Goal: Use online tool/utility: Utilize a website feature to perform a specific function

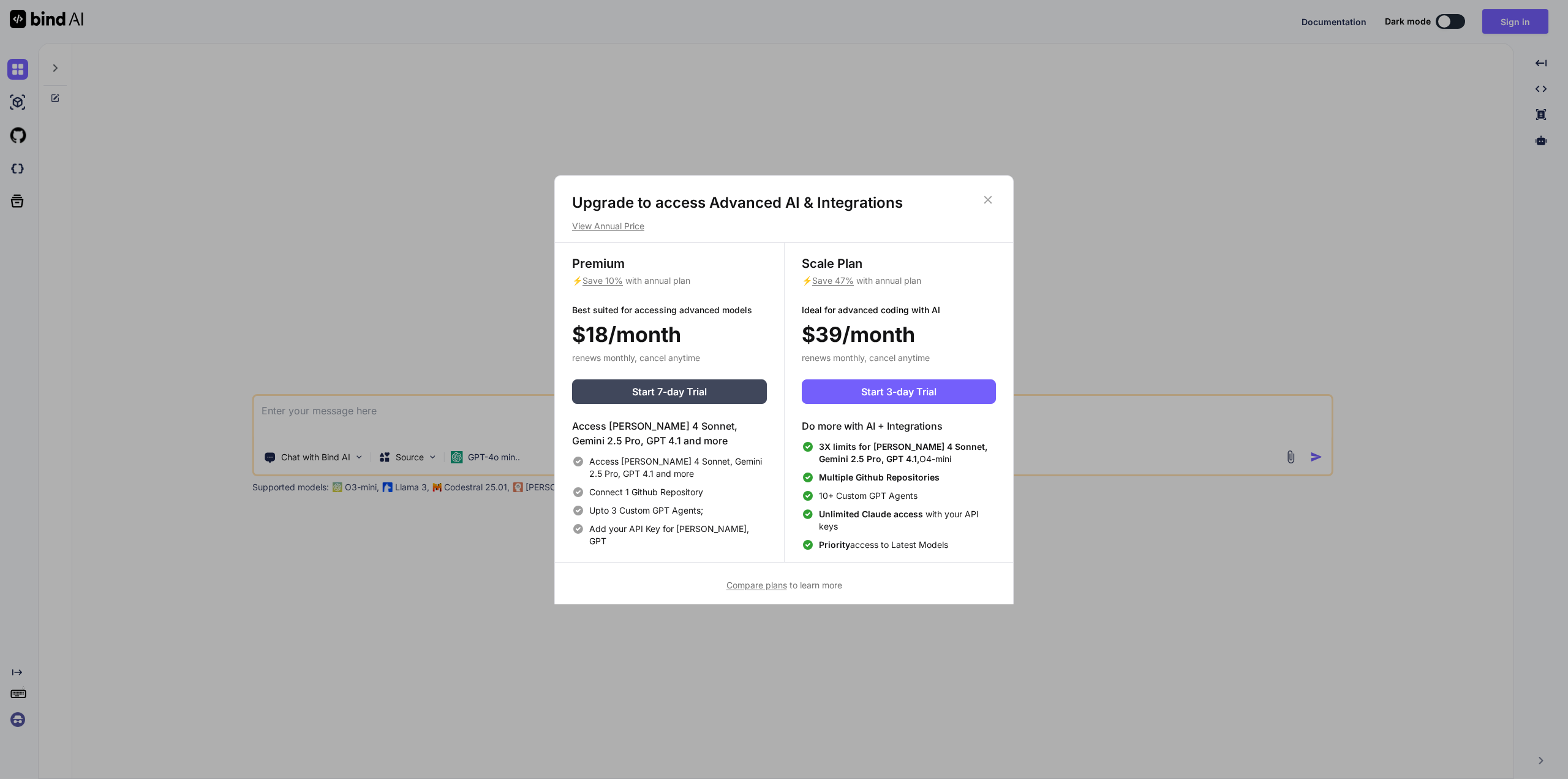
click at [992, 203] on icon at bounding box center [988, 200] width 14 height 14
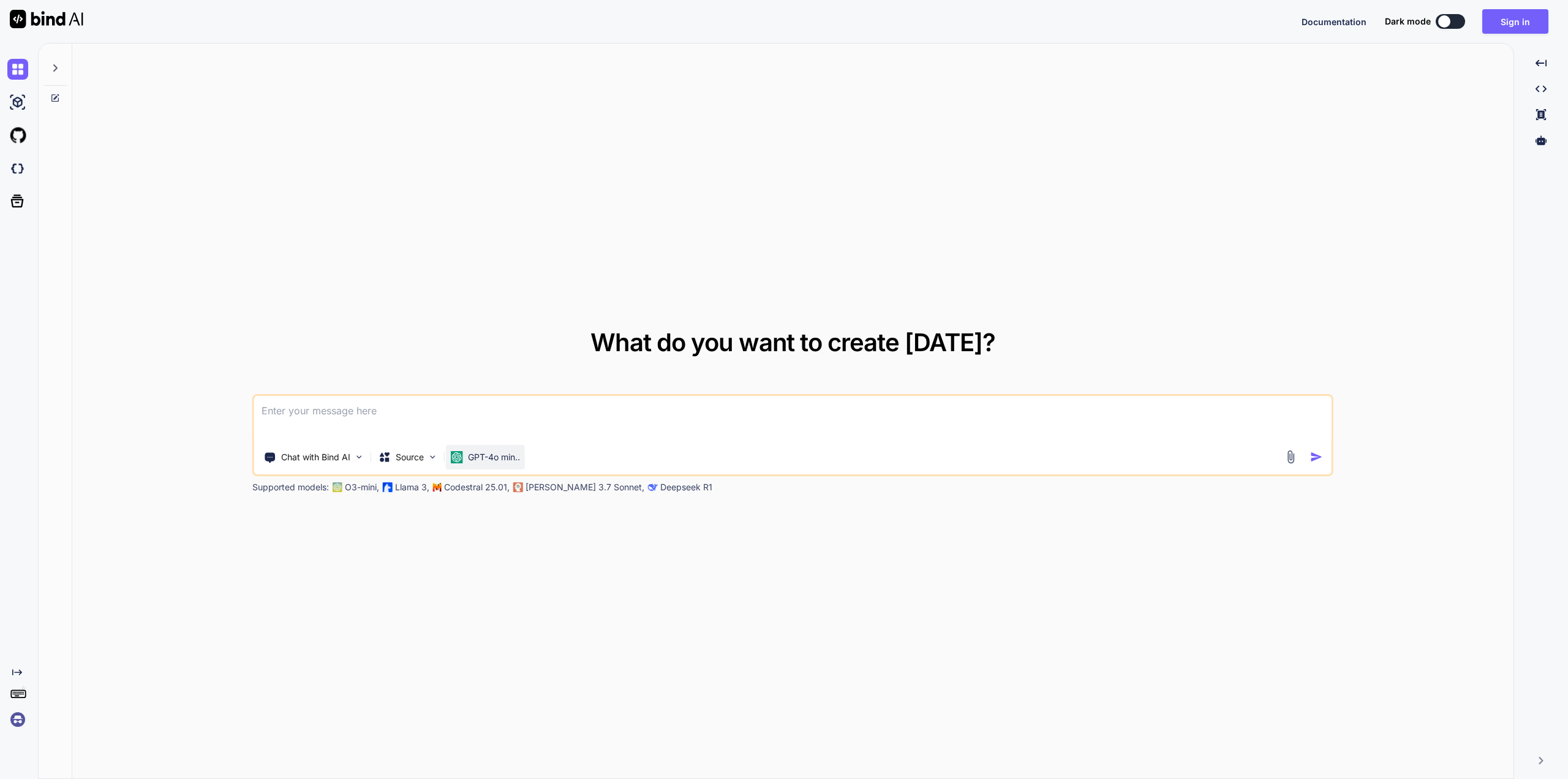
click at [471, 456] on p "GPT-4o min.." at bounding box center [493, 457] width 52 height 12
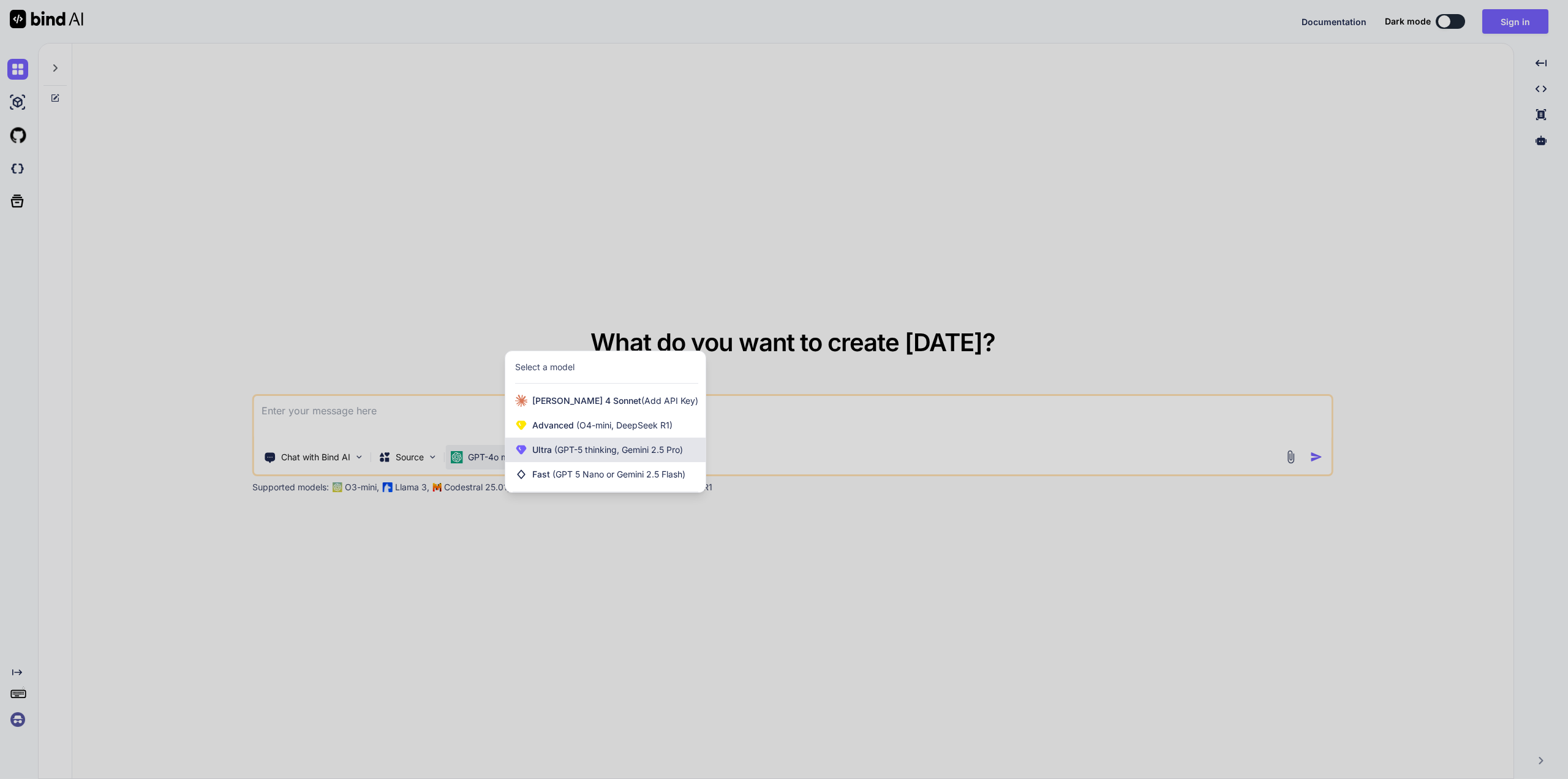
click at [627, 450] on span "(GPT-5 thinking, Gemini 2.5 Pro)" at bounding box center [617, 450] width 131 height 11
type textarea "x"
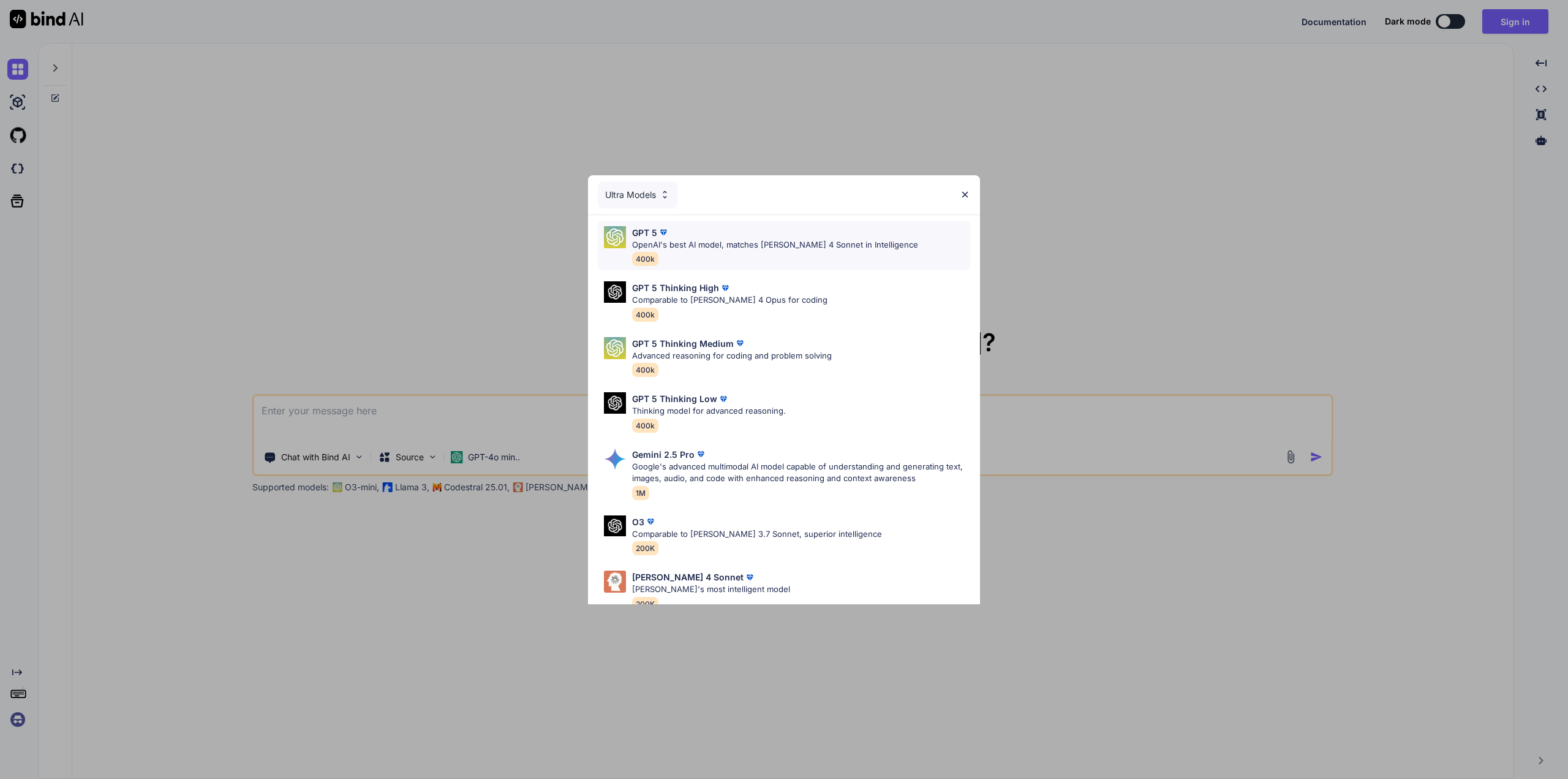
click at [726, 241] on p "OpenAI's best AI model, matches Claude 4 Sonnet in Intelligence" at bounding box center [775, 245] width 286 height 12
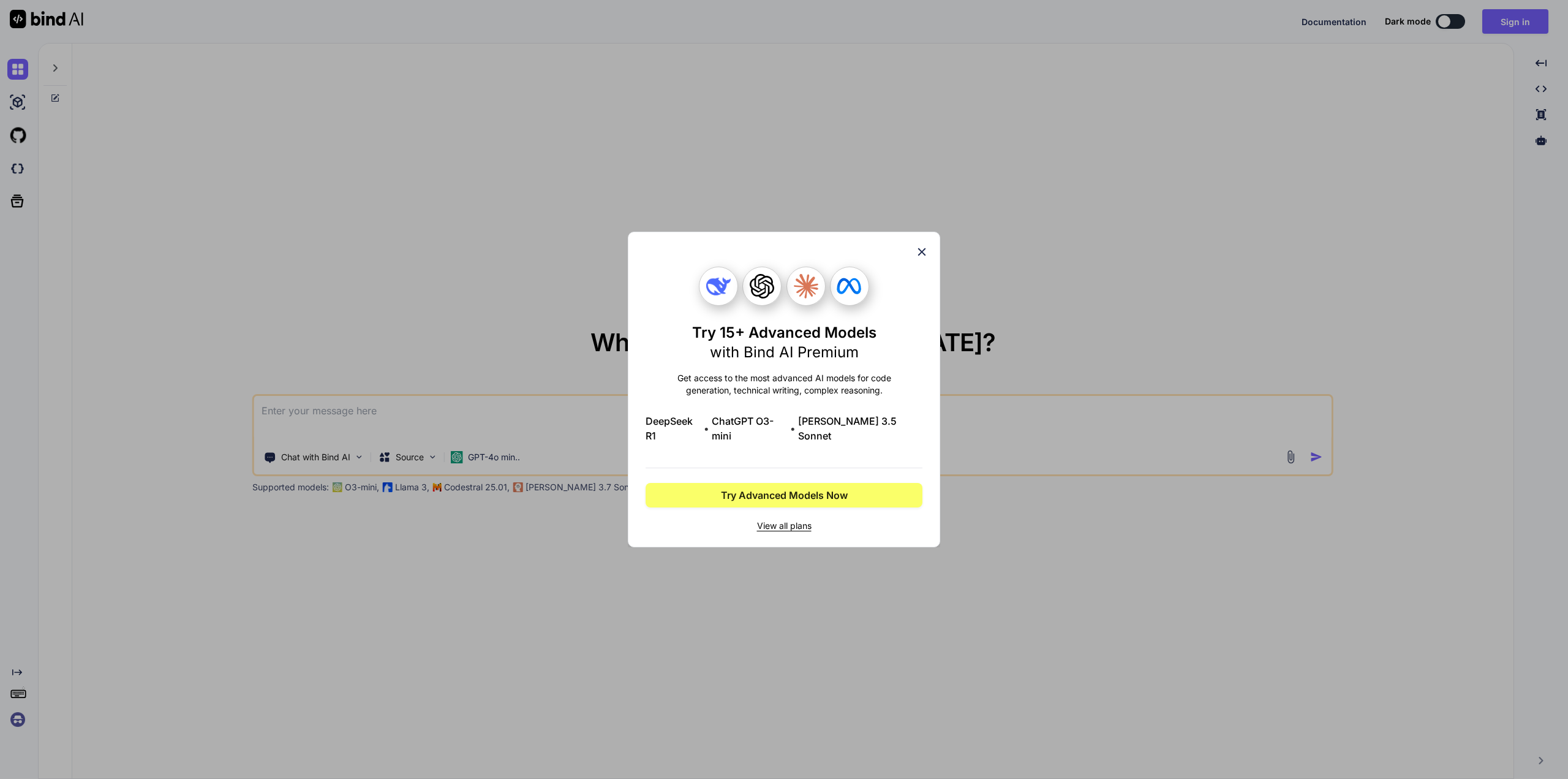
click at [926, 252] on div "Try 15+ Advanced Models with Bind AI Premium Get access to the most advanced AI…" at bounding box center [783, 389] width 313 height 316
click at [926, 257] on icon at bounding box center [922, 252] width 14 height 14
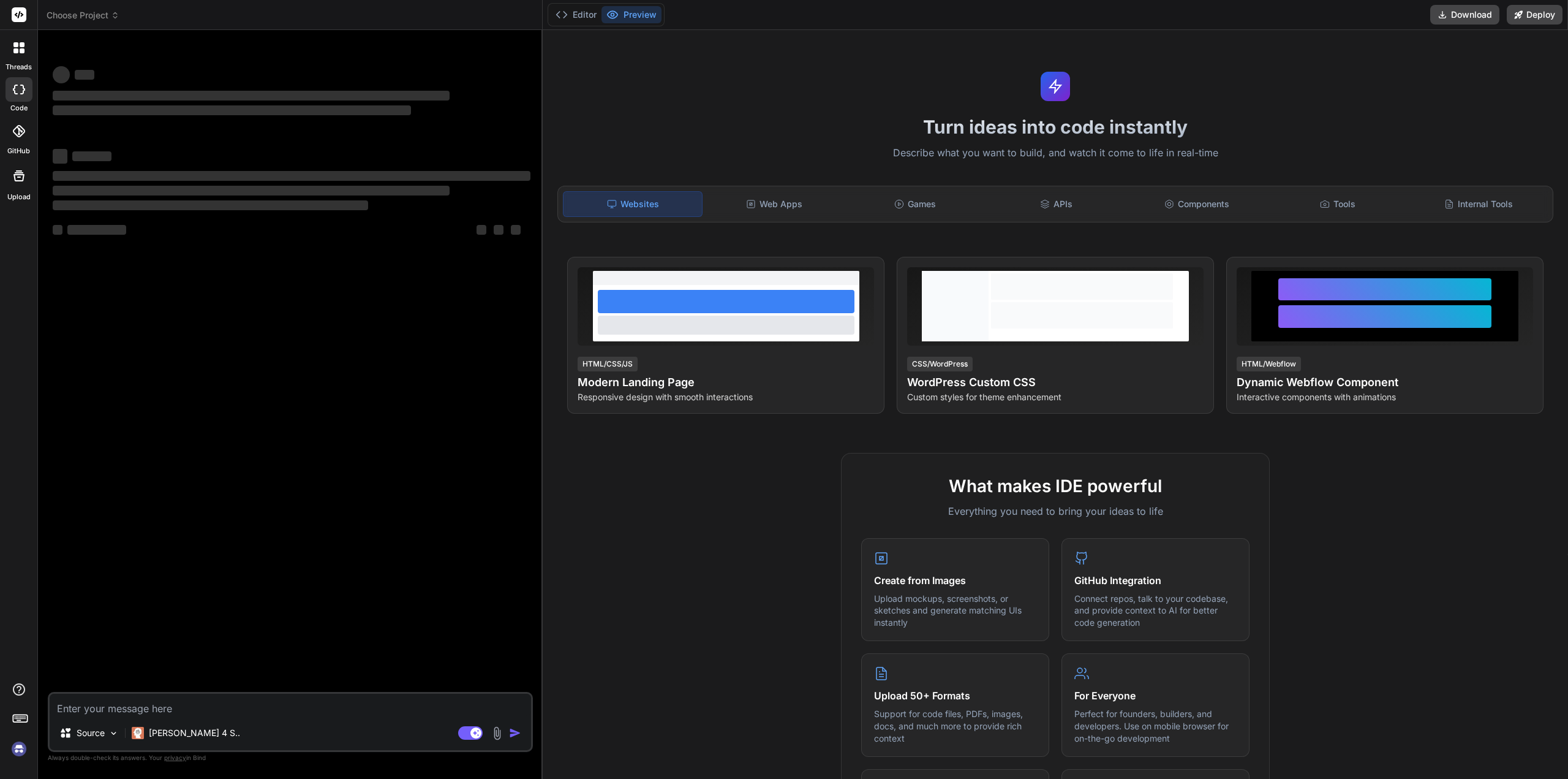
type textarea "x"
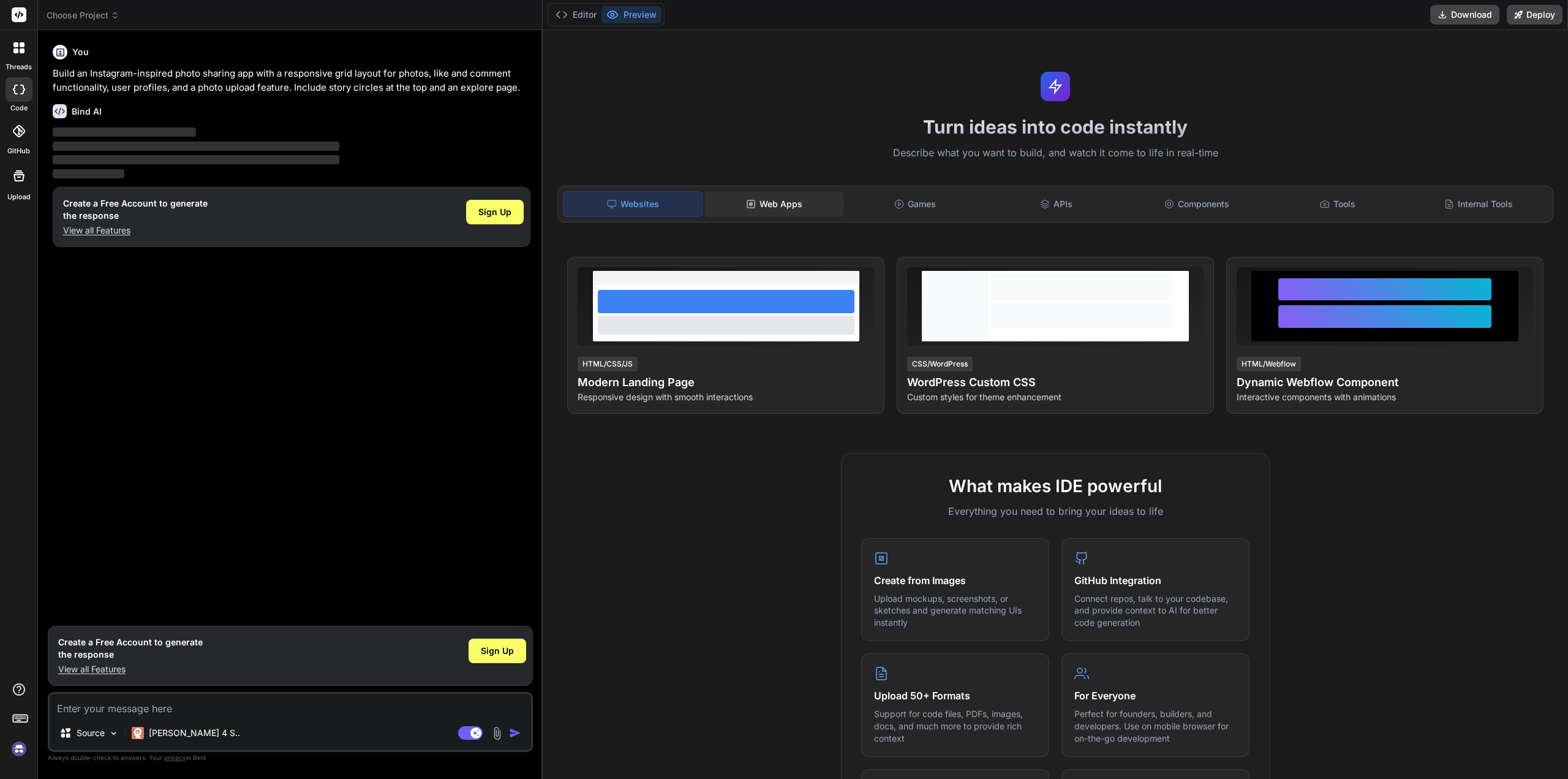
click at [782, 207] on div "Web Apps" at bounding box center [773, 204] width 138 height 26
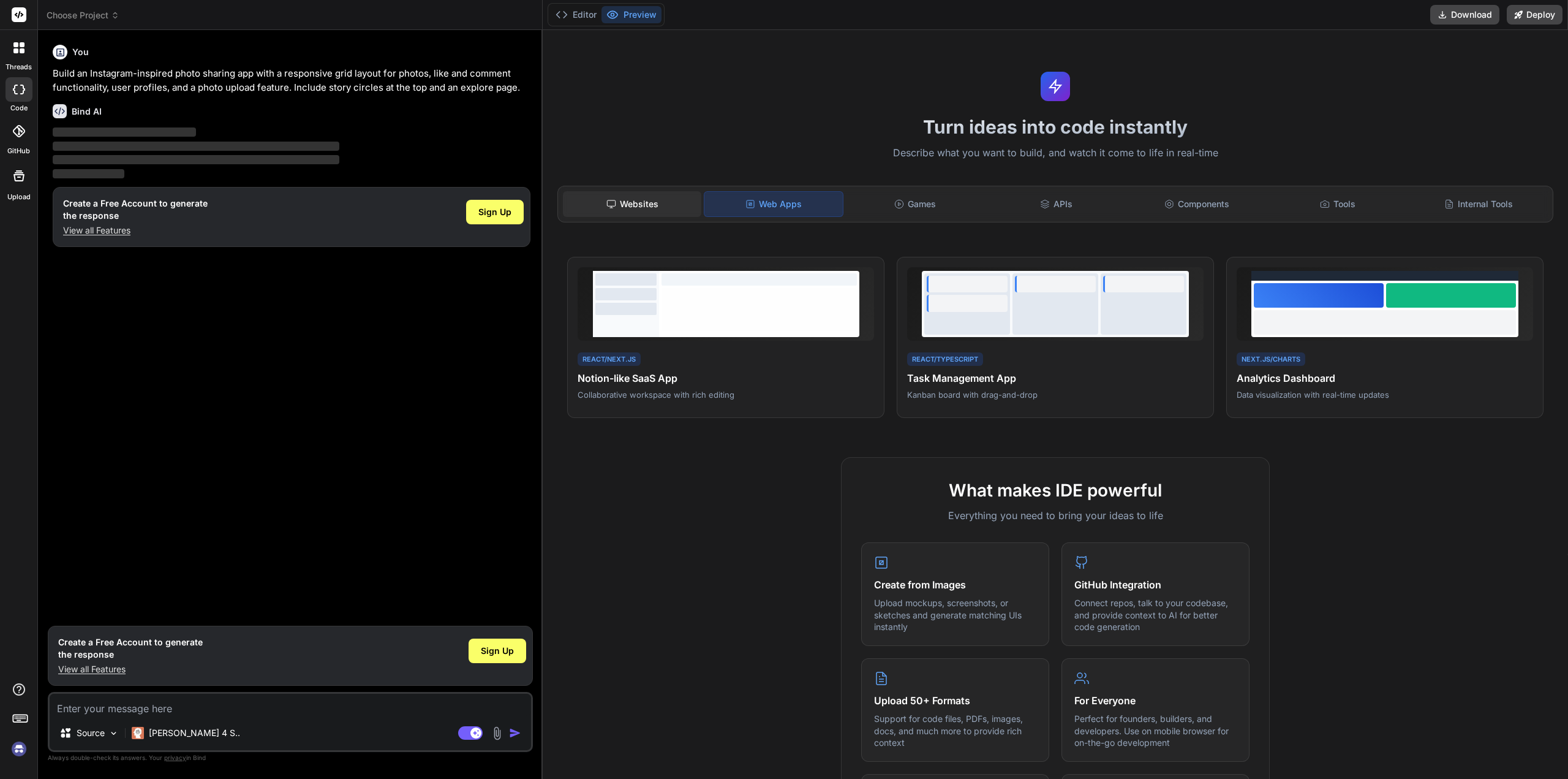
click at [666, 205] on div "Websites" at bounding box center [632, 204] width 138 height 26
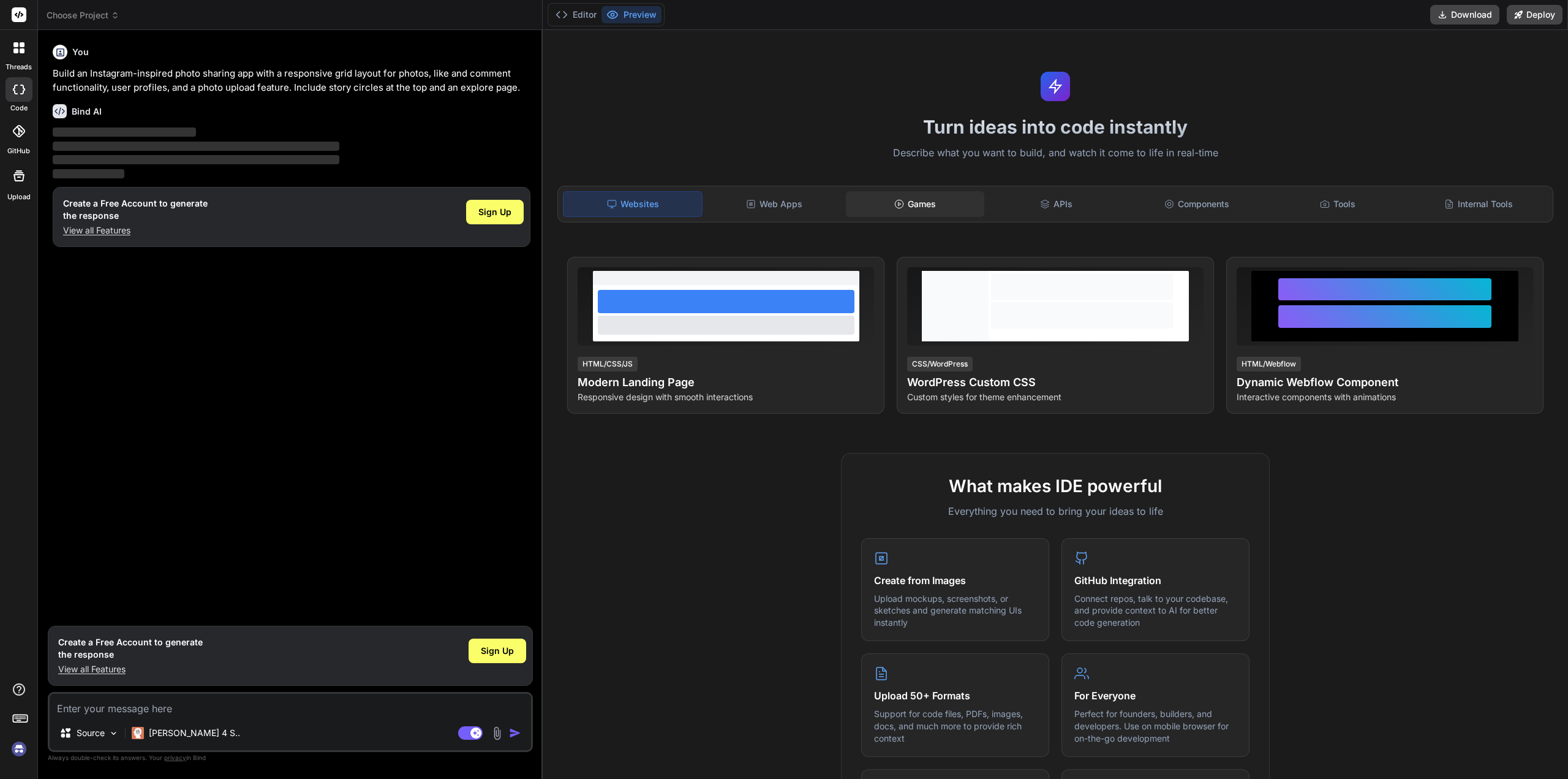
click at [960, 203] on div "Games" at bounding box center [915, 204] width 138 height 26
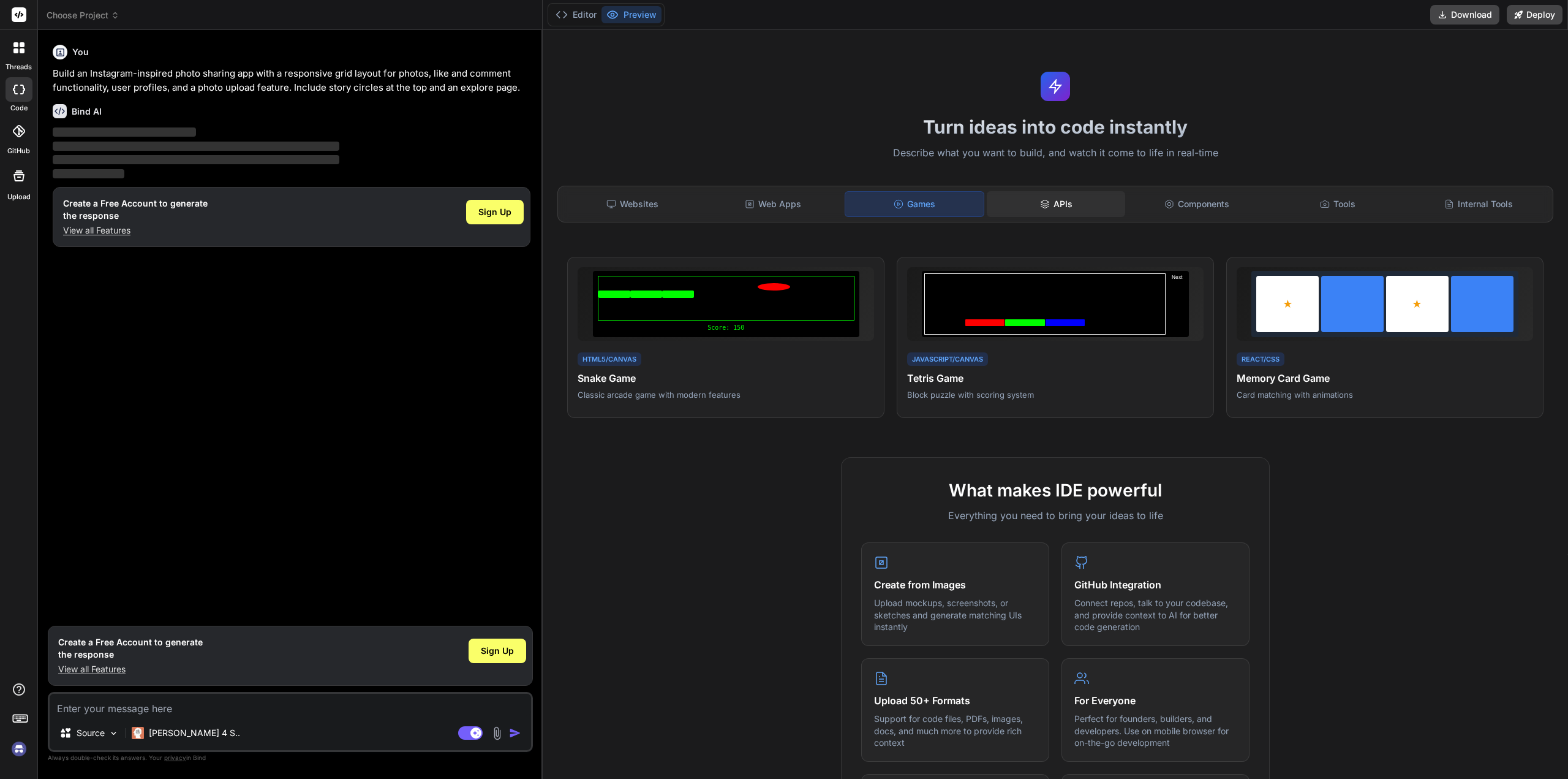
click at [1033, 206] on div "APIs" at bounding box center [1056, 204] width 138 height 26
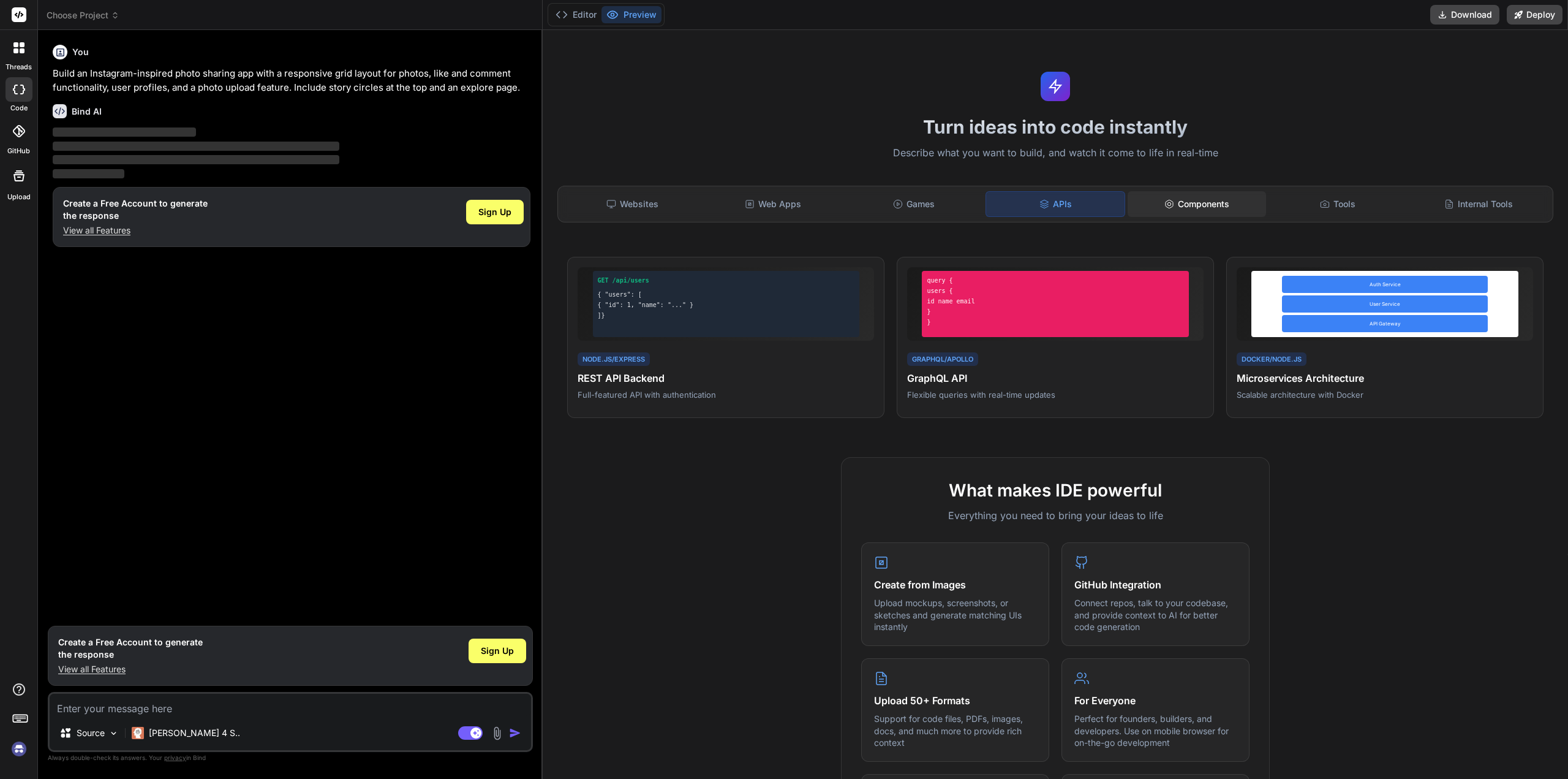
click at [1156, 199] on div "Components" at bounding box center [1196, 204] width 138 height 26
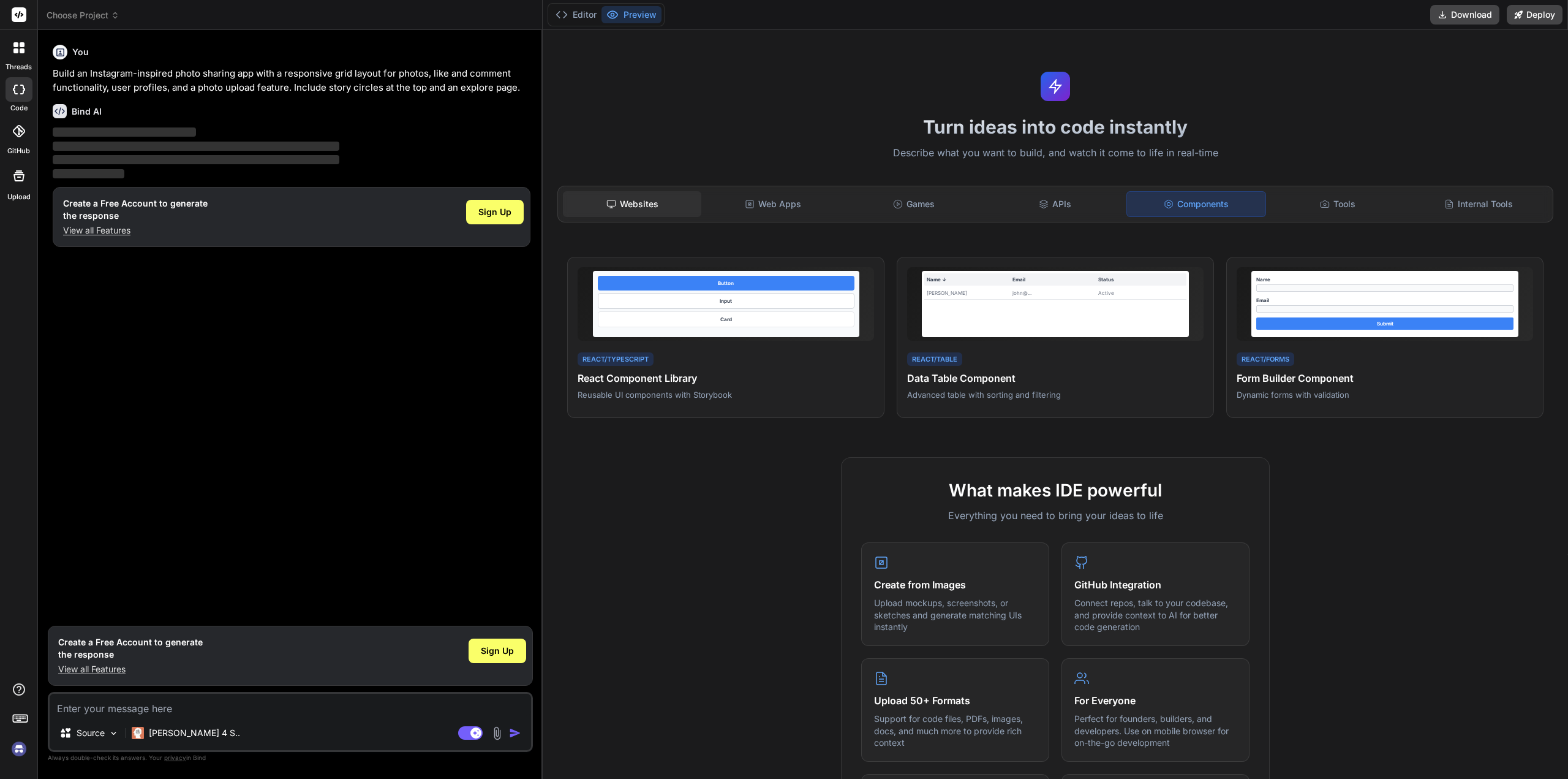
click at [652, 210] on div "Websites" at bounding box center [632, 204] width 138 height 26
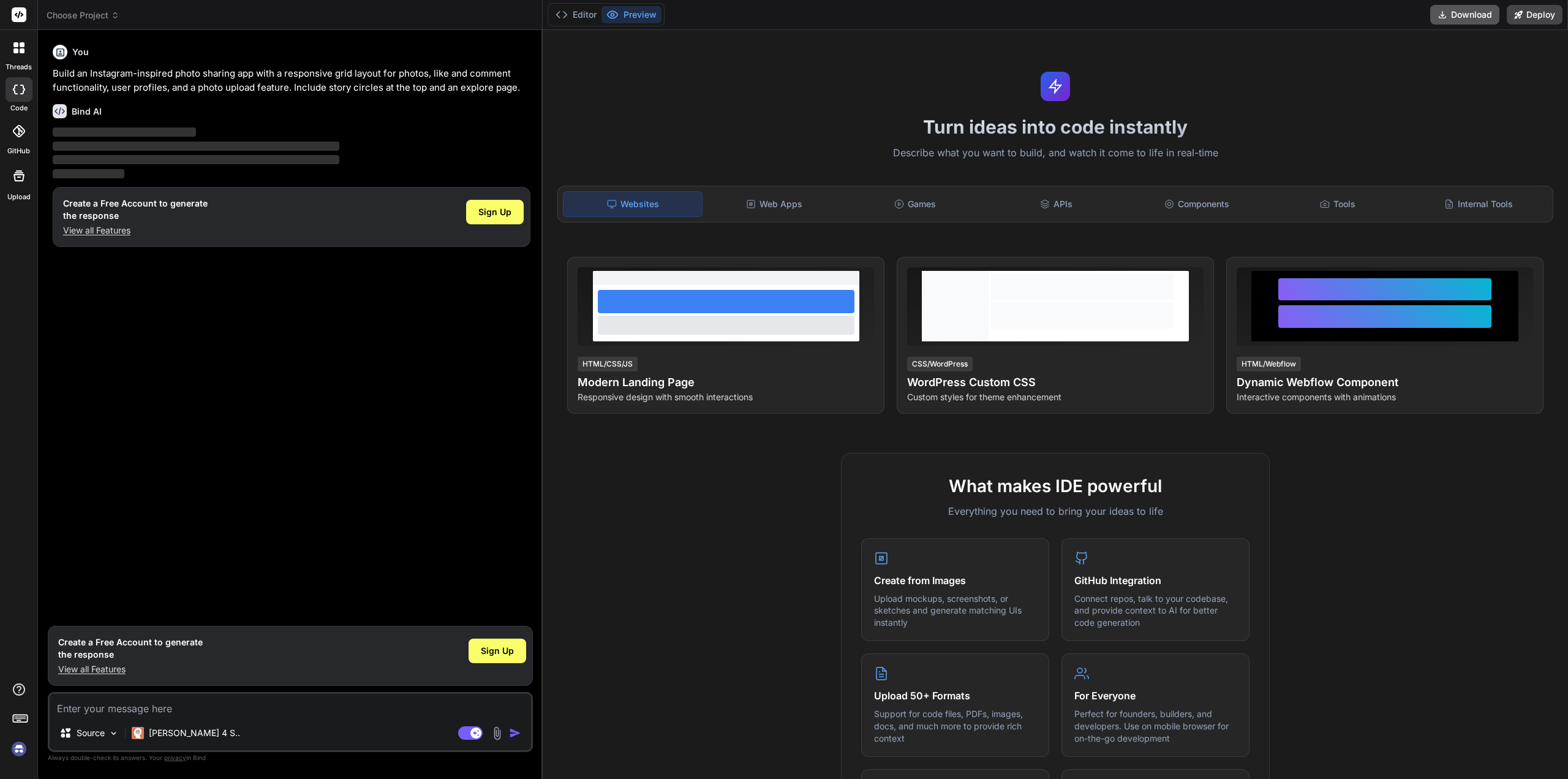
click at [1457, 13] on button "Download" at bounding box center [1464, 14] width 69 height 20
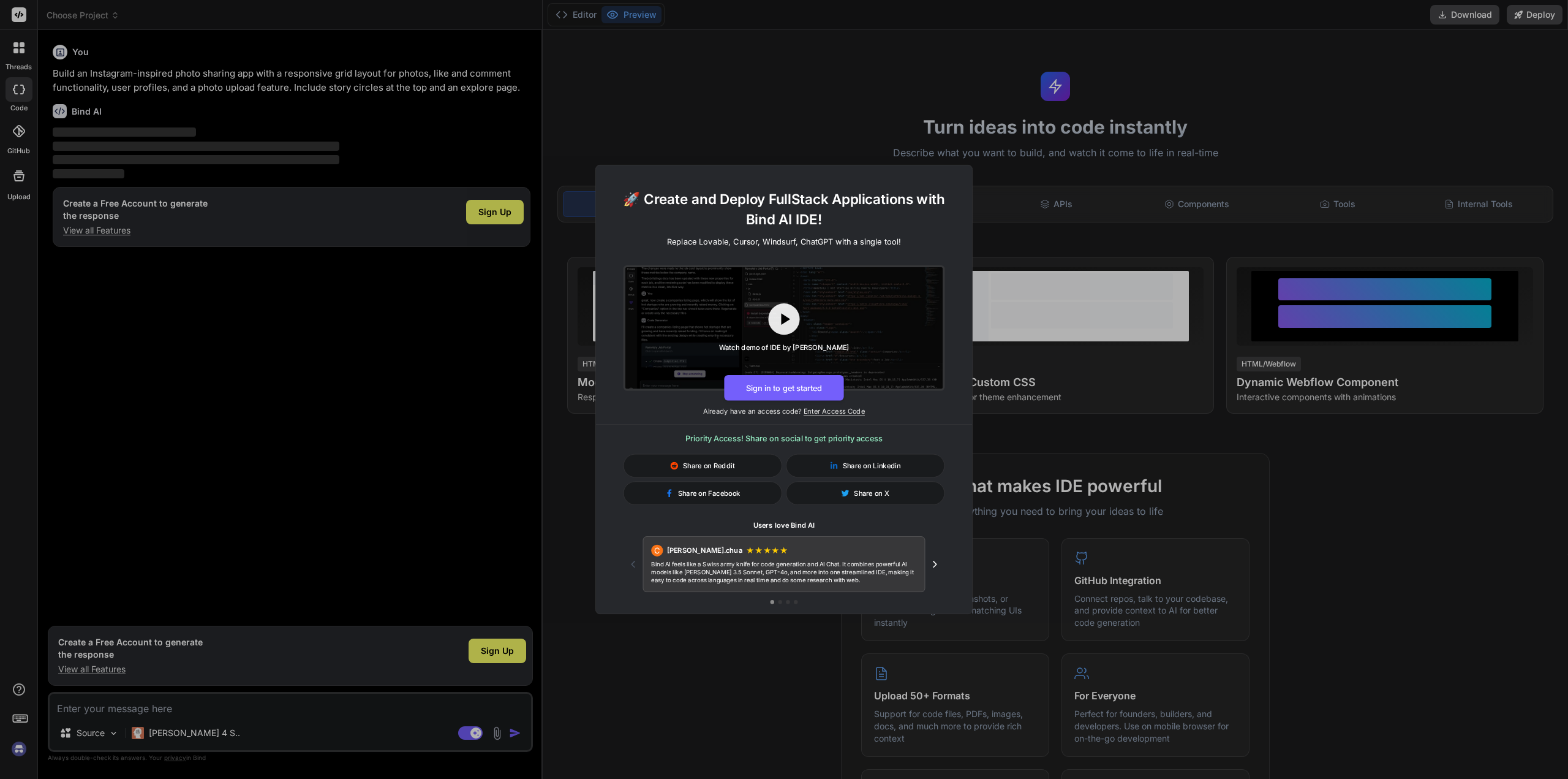
click at [900, 58] on div "🚀 Create and Deploy FullStack Applications with Bind AI IDE! Replace Lovable, C…" at bounding box center [784, 389] width 1568 height 779
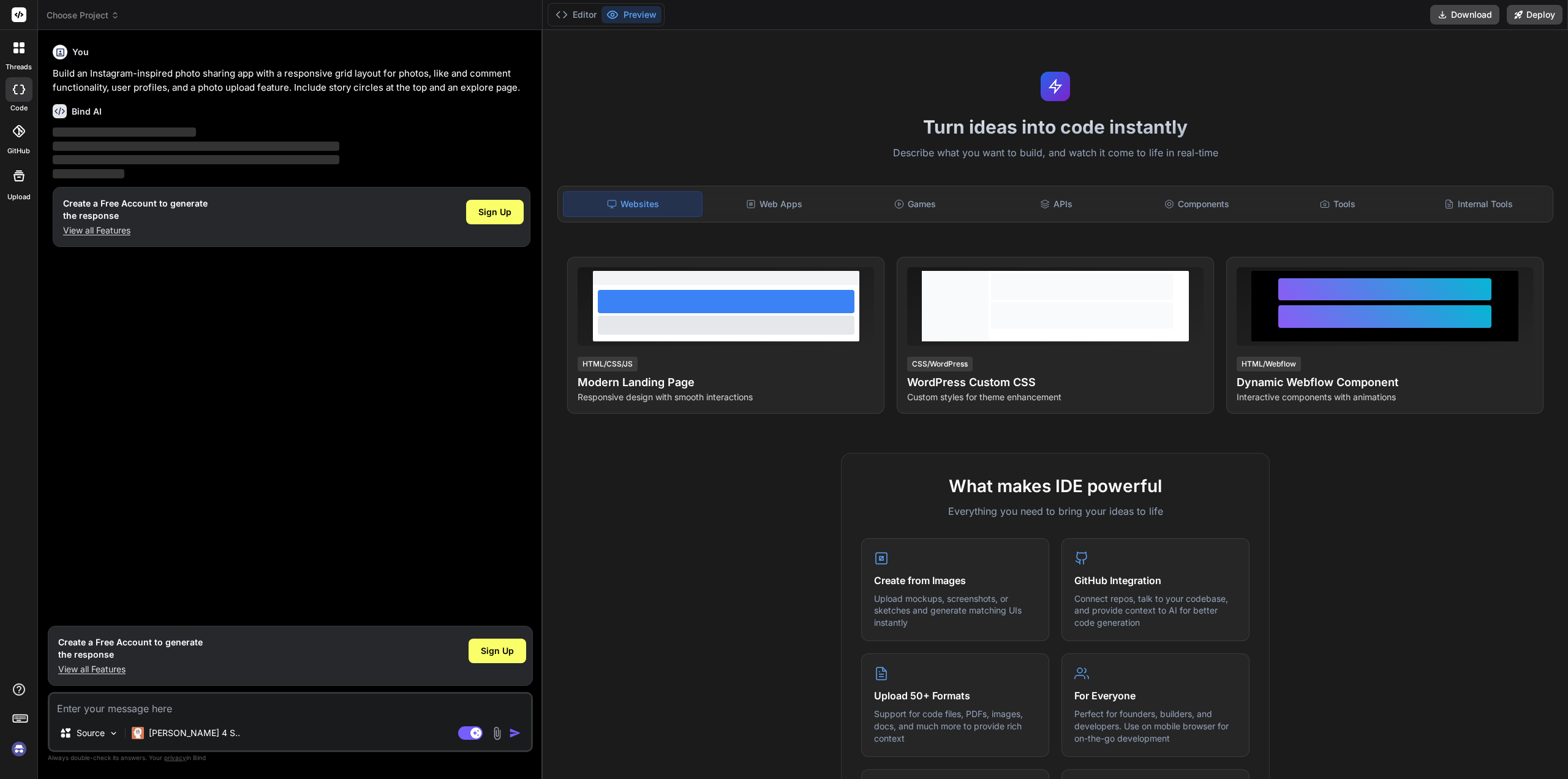
click at [18, 62] on label "threads" at bounding box center [18, 67] width 26 height 11
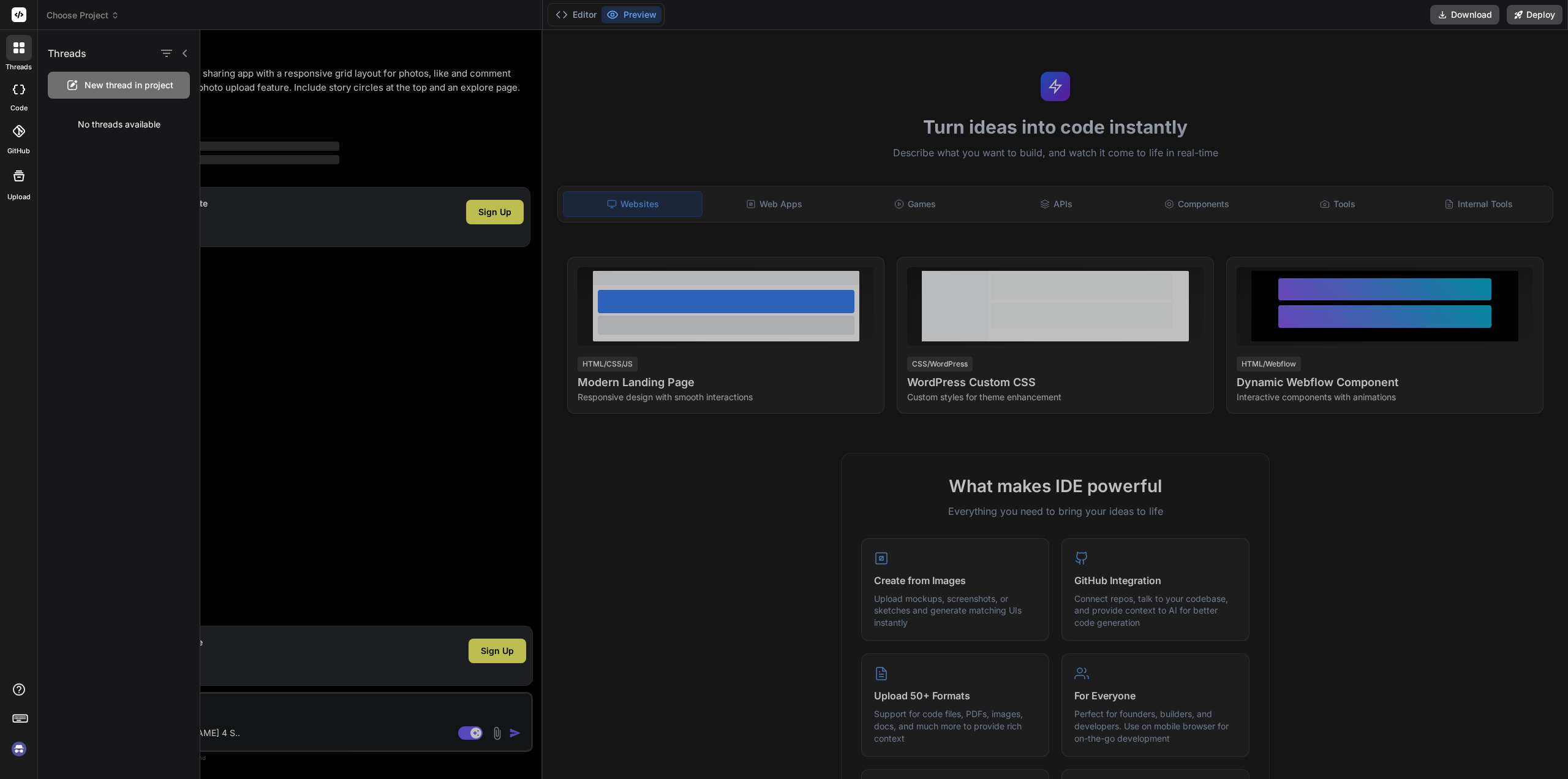
click at [737, 148] on div at bounding box center [884, 404] width 1367 height 749
